Goal: Task Accomplishment & Management: Use online tool/utility

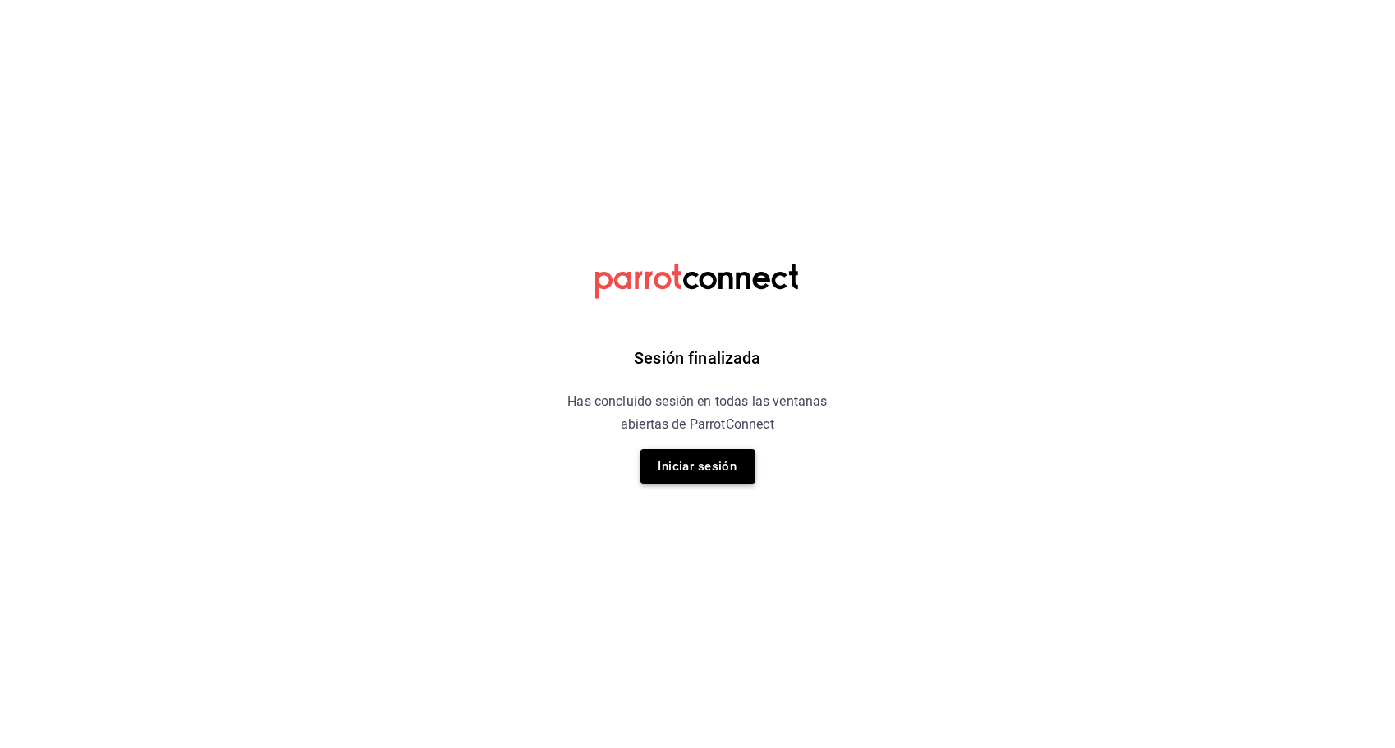
click at [692, 482] on button "Iniciar sesión" at bounding box center [698, 466] width 115 height 34
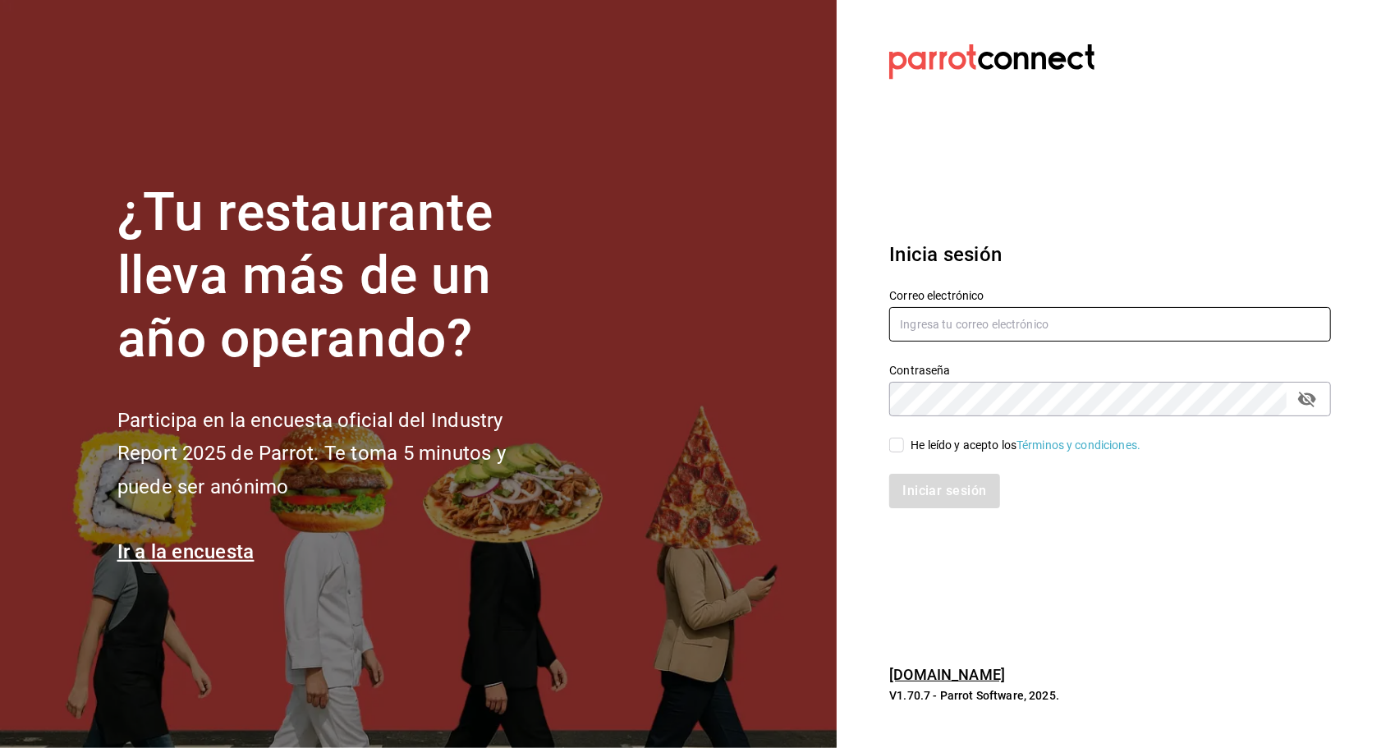
type input "adrian.cardenas@cafetseek.onmicrosoft.com"
click at [692, 448] on div "He leído y acepto los Términos y condiciones." at bounding box center [1026, 445] width 230 height 17
click at [692, 448] on input "He leído y acepto los Términos y condiciones." at bounding box center [896, 445] width 15 height 15
checkbox input "true"
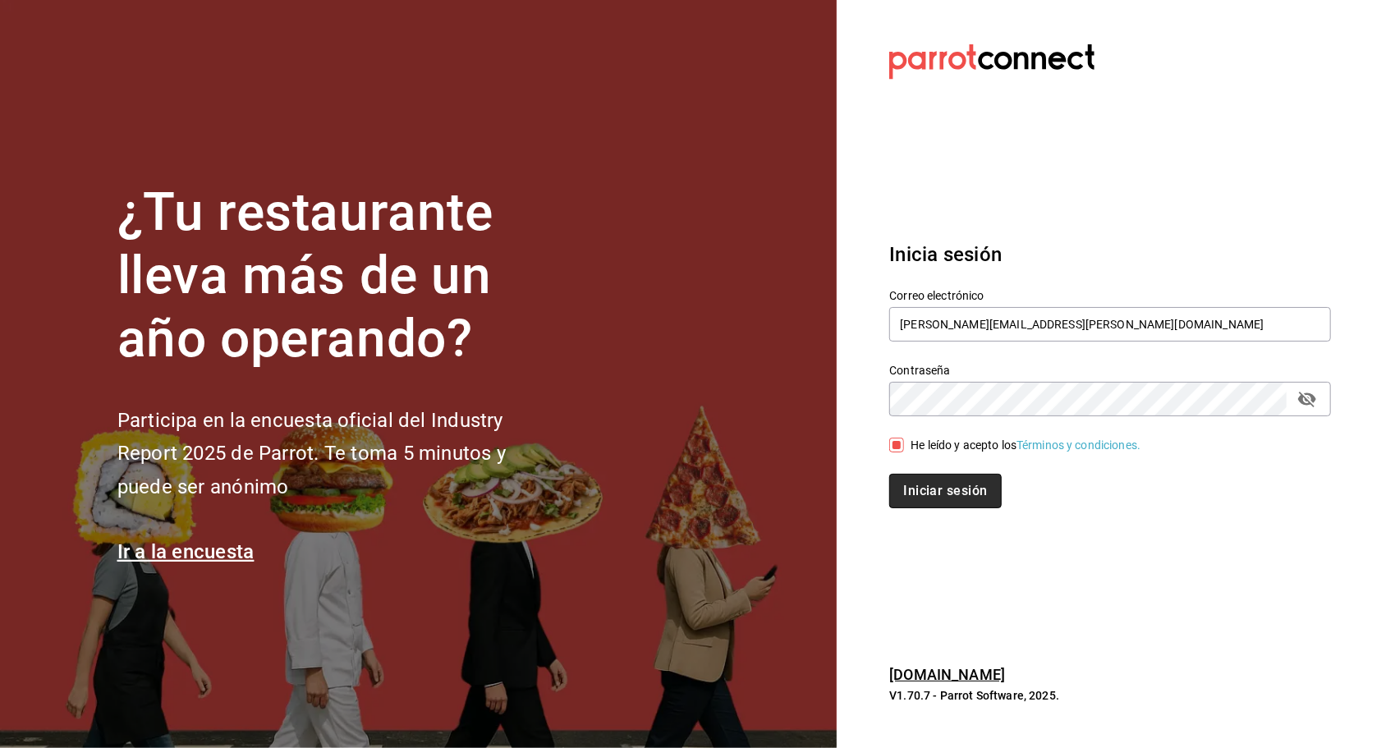
click at [692, 486] on button "Iniciar sesión" at bounding box center [945, 491] width 112 height 34
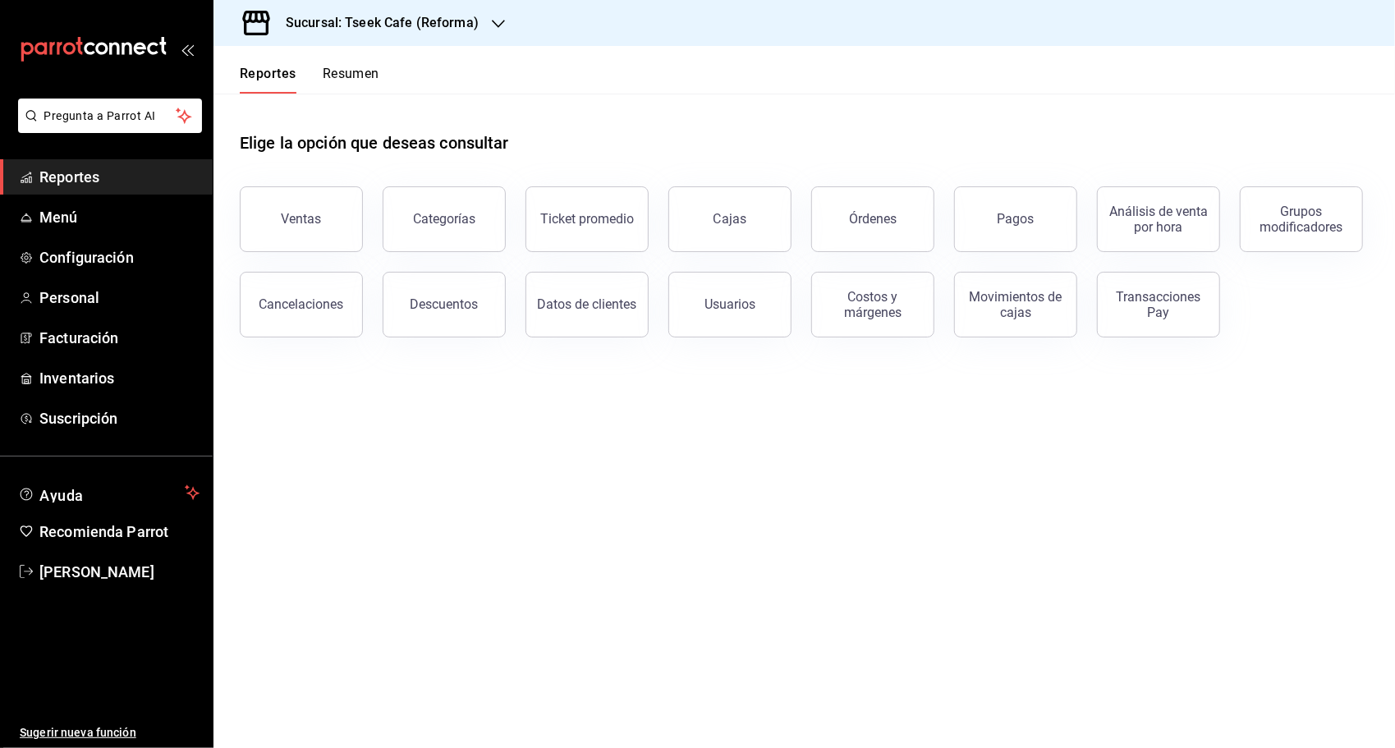
click at [333, 228] on button "Ventas" at bounding box center [301, 219] width 123 height 66
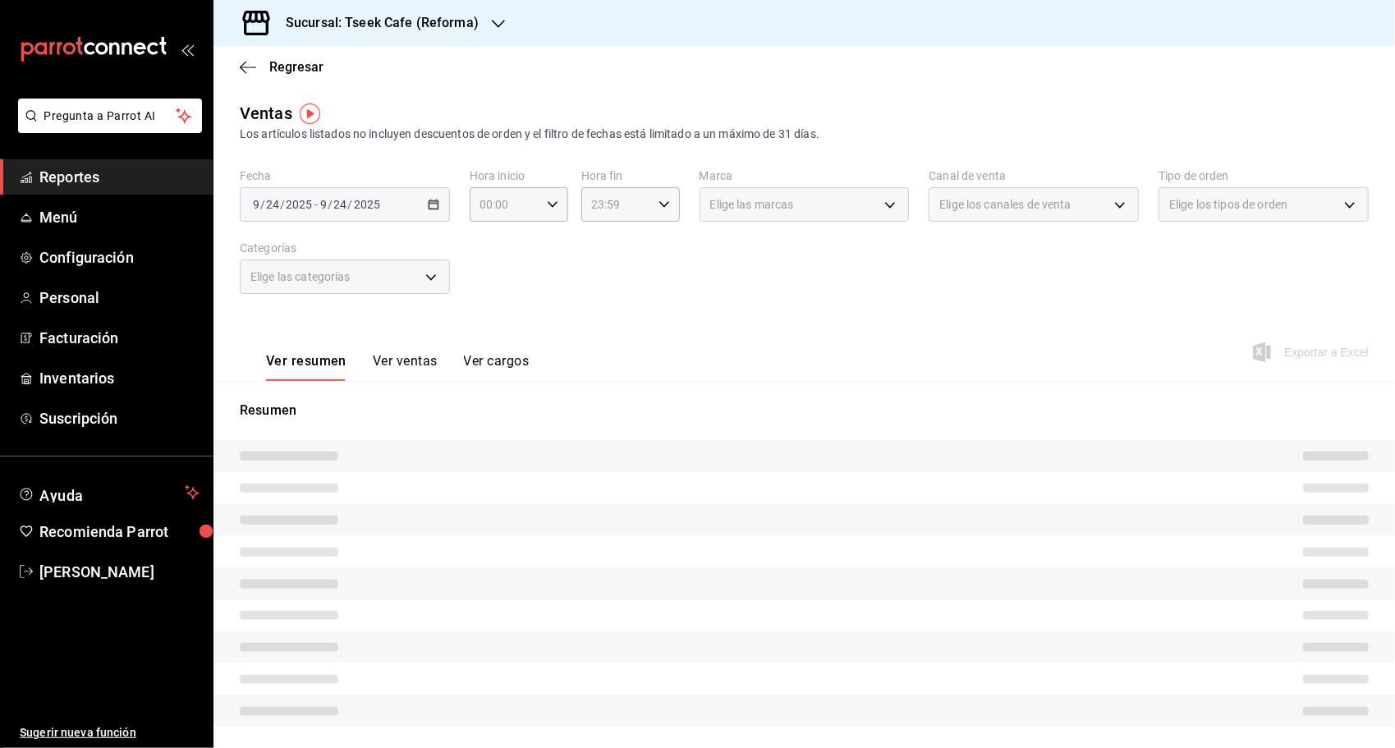
click at [432, 212] on div "2025-09-24 9 / 24 / 2025 - 2025-09-24 9 / 24 / 2025" at bounding box center [345, 204] width 210 height 34
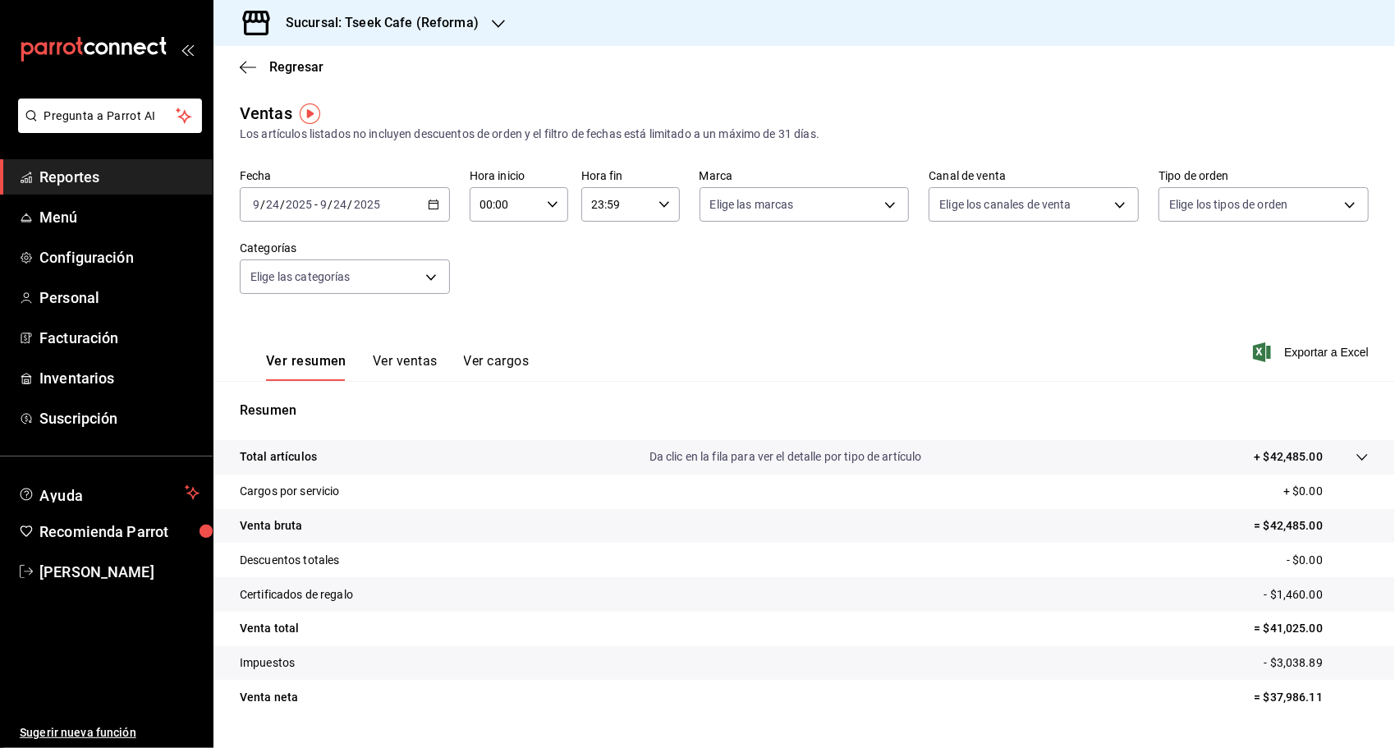
click at [432, 212] on div "2025-09-24 9 / 24 / 2025 - 2025-09-24 9 / 24 / 2025" at bounding box center [345, 204] width 210 height 34
click at [330, 396] on span "Rango de fechas" at bounding box center [317, 401] width 127 height 17
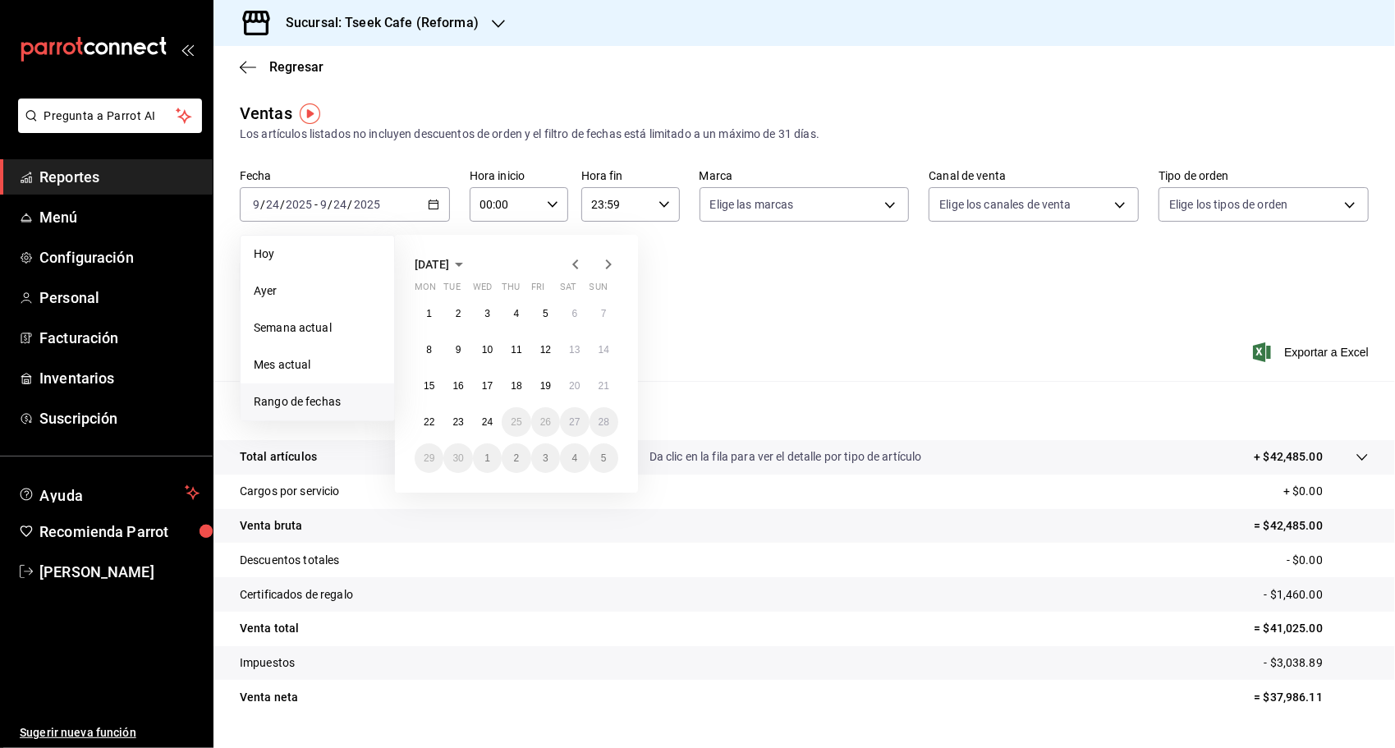
click at [573, 257] on icon "button" at bounding box center [576, 265] width 20 height 20
click at [542, 315] on button "1" at bounding box center [545, 314] width 29 height 30
click at [609, 271] on icon "button" at bounding box center [609, 265] width 20 height 20
click at [576, 262] on icon "button" at bounding box center [575, 265] width 6 height 10
click at [608, 462] on abbr "31" at bounding box center [604, 457] width 11 height 11
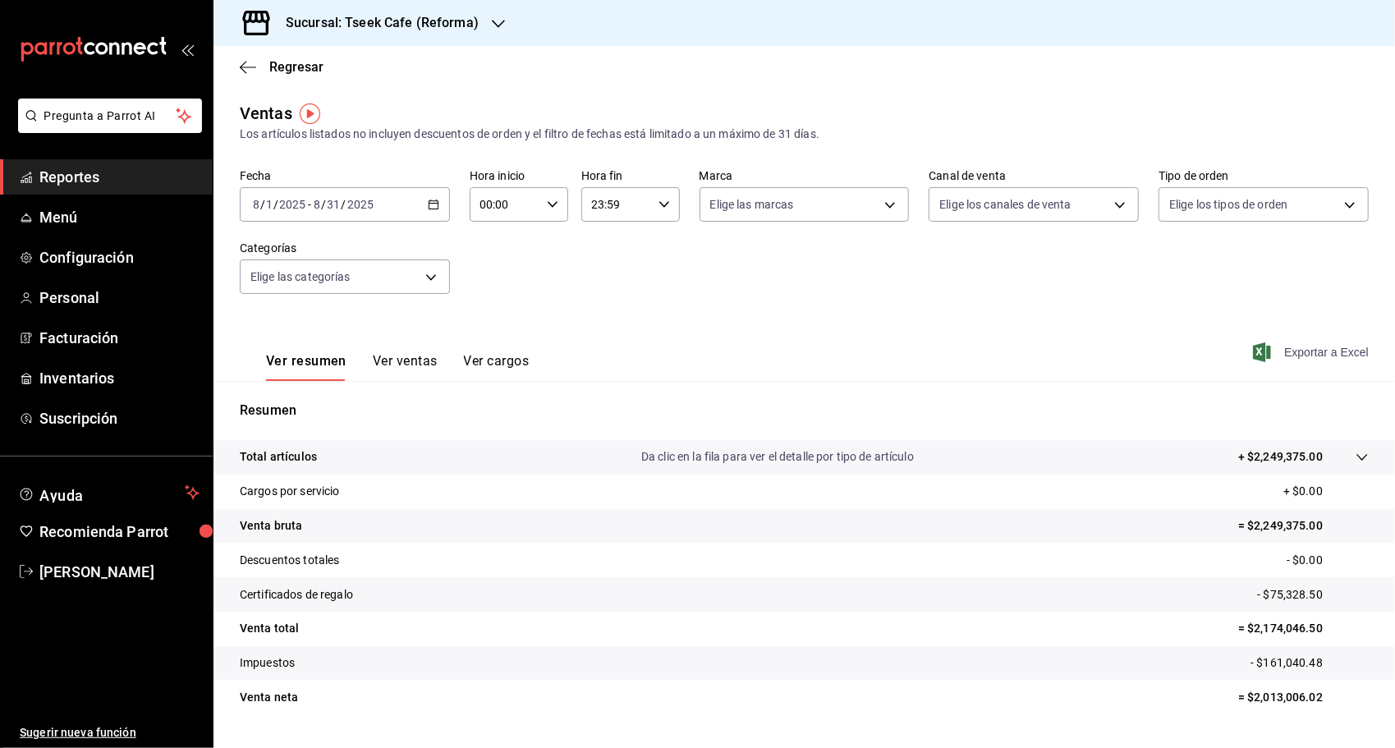
click at [1289, 358] on span "Exportar a Excel" at bounding box center [1312, 352] width 113 height 20
click at [795, 71] on div "Regresar" at bounding box center [805, 67] width 1182 height 42
click at [444, 25] on h3 "Sucursal: Tseek Cafe (Reforma)" at bounding box center [376, 23] width 206 height 20
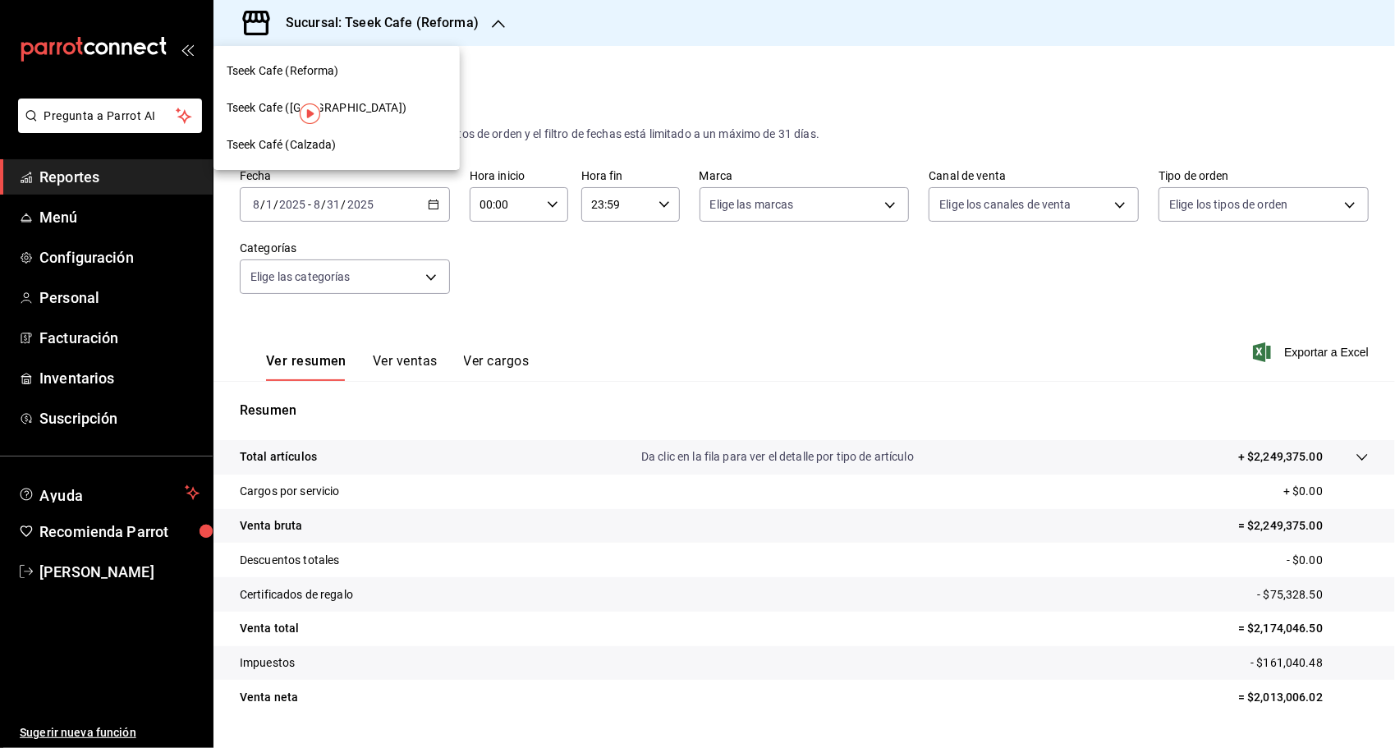
click at [383, 103] on div "Tseek Cafe (Zaragoza)" at bounding box center [337, 107] width 220 height 17
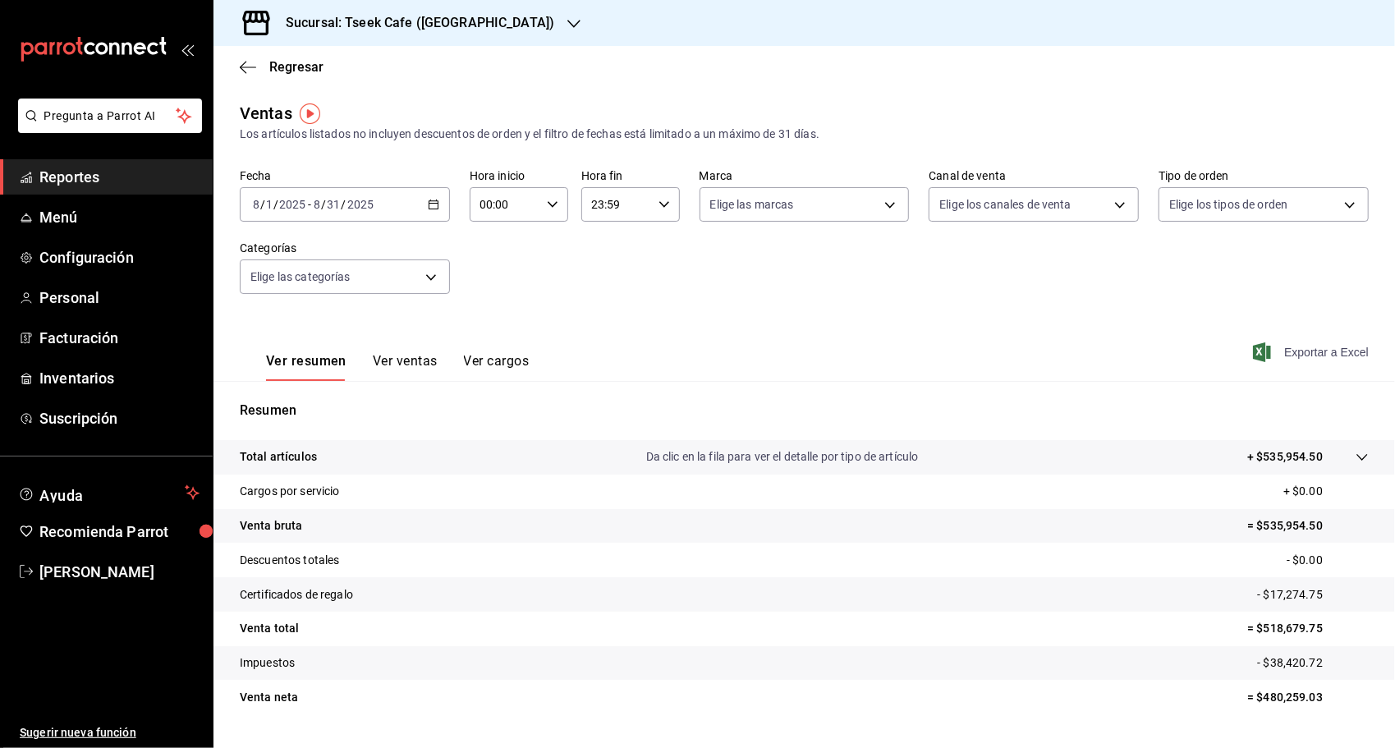
click at [1286, 356] on span "Exportar a Excel" at bounding box center [1312, 352] width 113 height 20
click at [478, 21] on h3 "Sucursal: Tseek Cafe (Zaragoza)" at bounding box center [414, 23] width 282 height 20
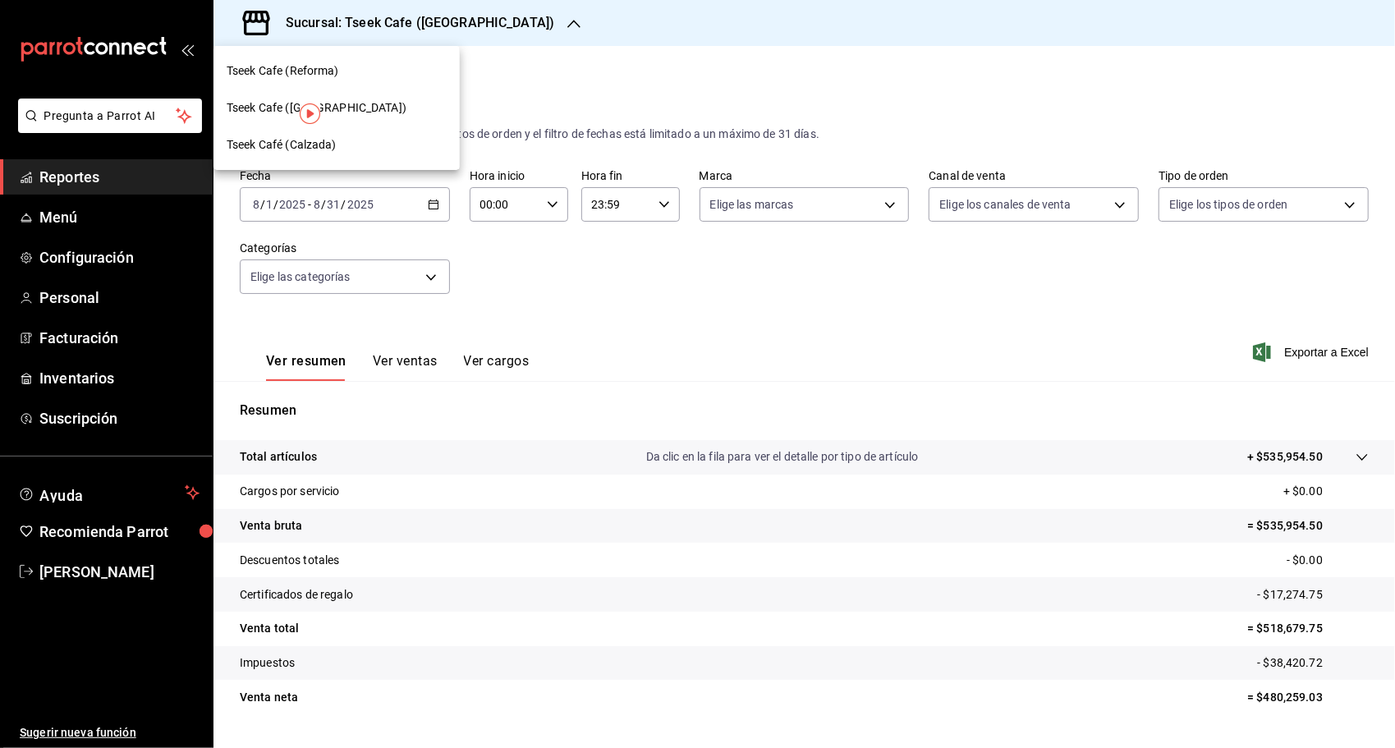
click at [339, 144] on div "Tseek Café (Calzada)" at bounding box center [337, 144] width 220 height 17
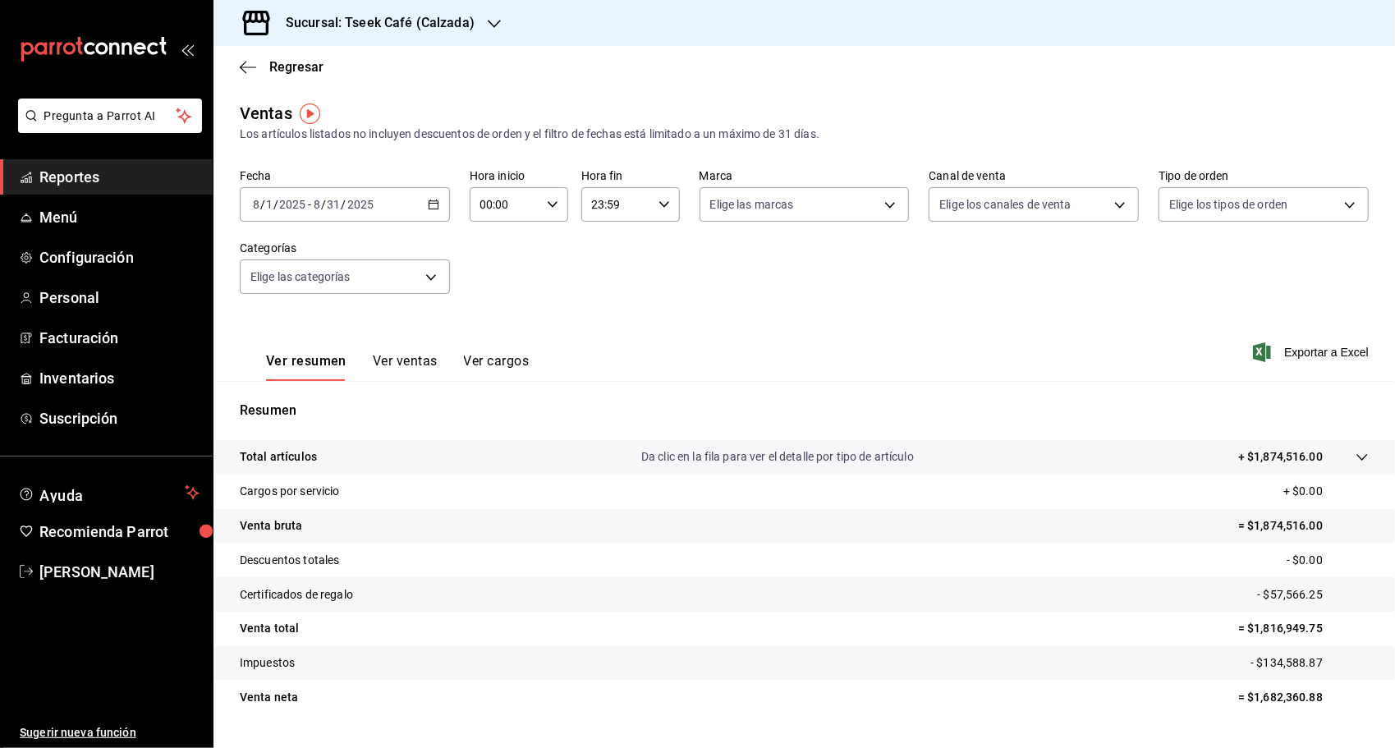
click at [1288, 351] on span "Exportar a Excel" at bounding box center [1312, 352] width 113 height 20
